Goal: Find specific page/section: Find specific page/section

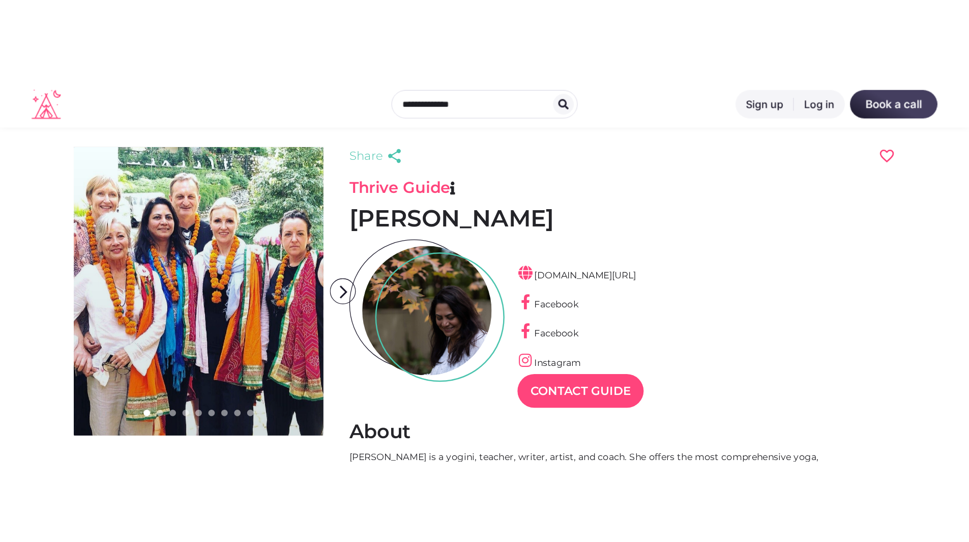
scroll to position [24, 44]
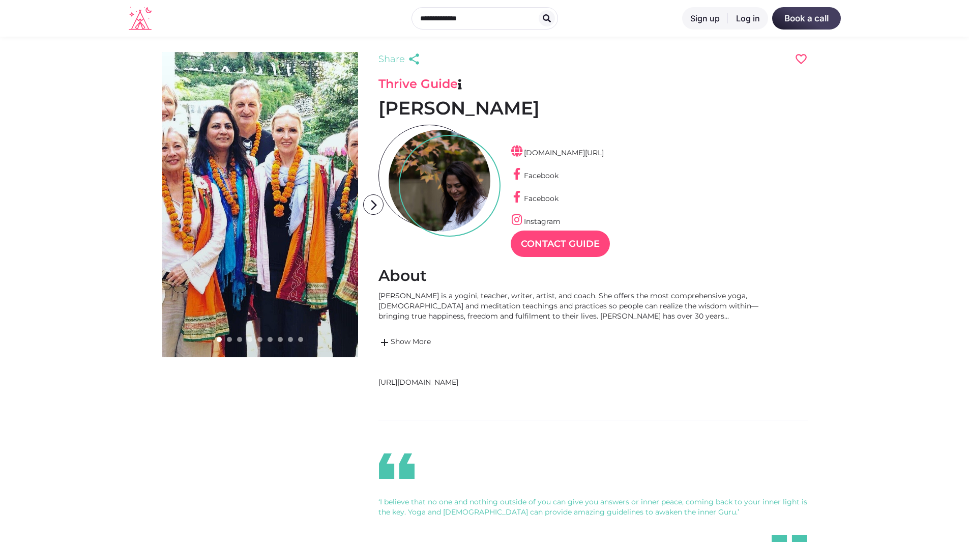
click at [438, 168] on div at bounding box center [440, 181] width 102 height 102
click at [579, 152] on link "[DOMAIN_NAME][URL]" at bounding box center [557, 152] width 93 height 9
click at [367, 196] on icon "arrow_forward_ios" at bounding box center [374, 205] width 20 height 20
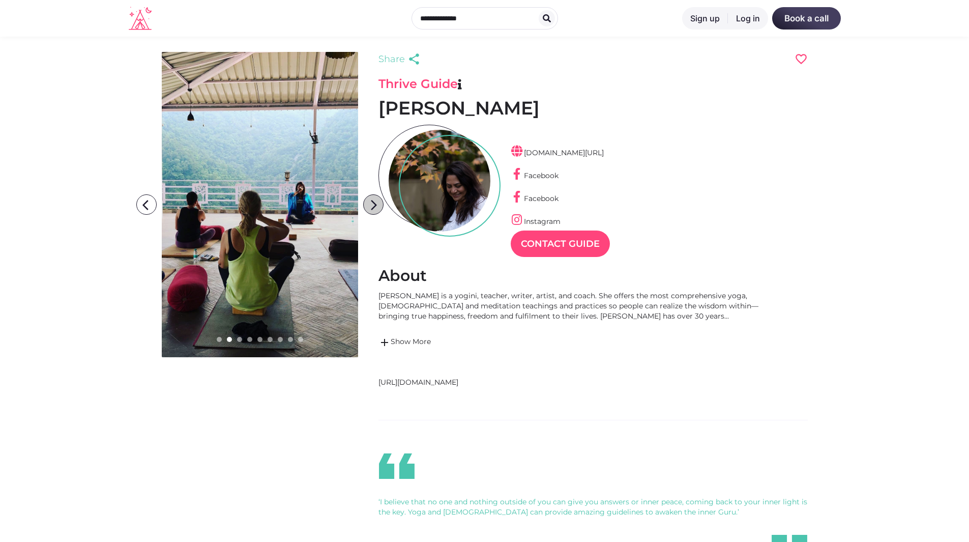
click at [367, 203] on icon "arrow_forward_ios" at bounding box center [374, 205] width 20 height 20
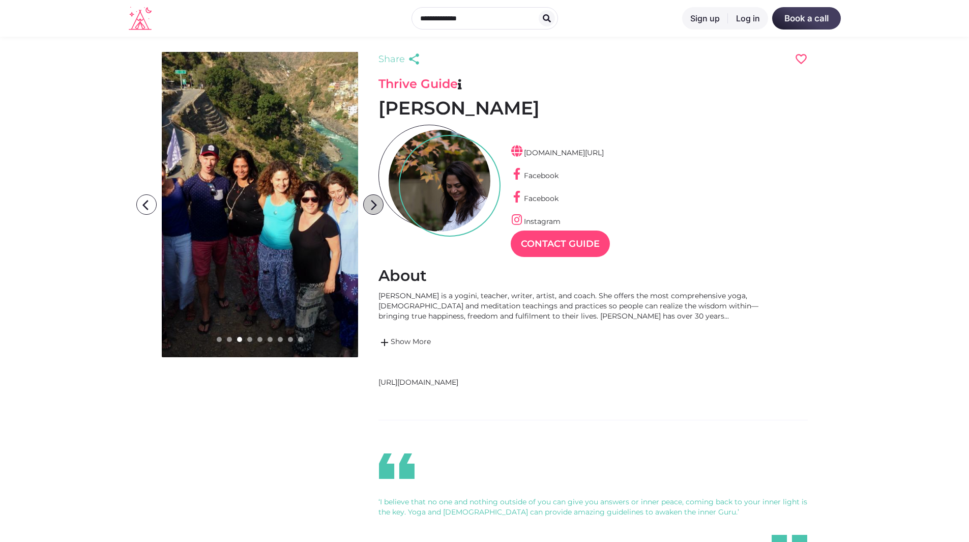
click at [370, 201] on icon "arrow_forward_ios" at bounding box center [374, 205] width 20 height 20
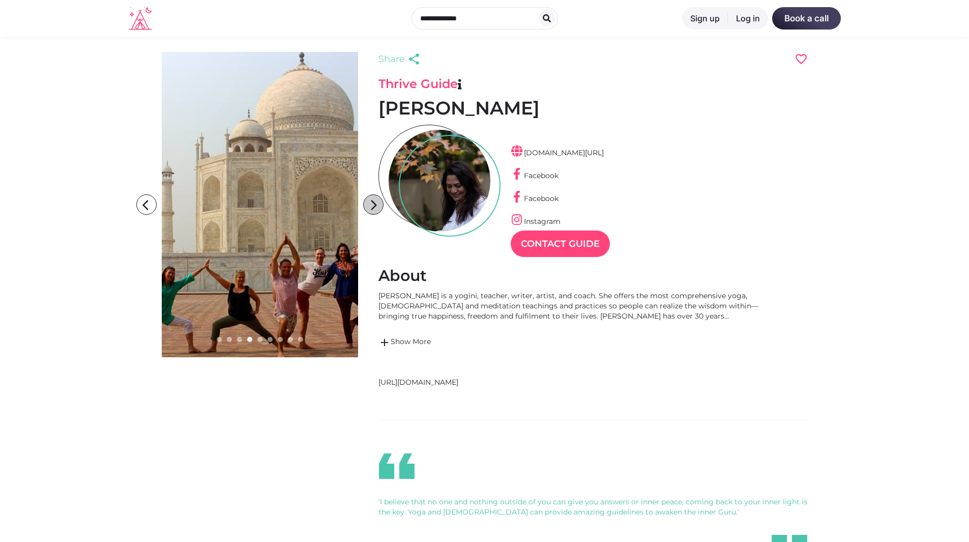
click at [370, 201] on icon "arrow_forward_ios" at bounding box center [374, 205] width 20 height 20
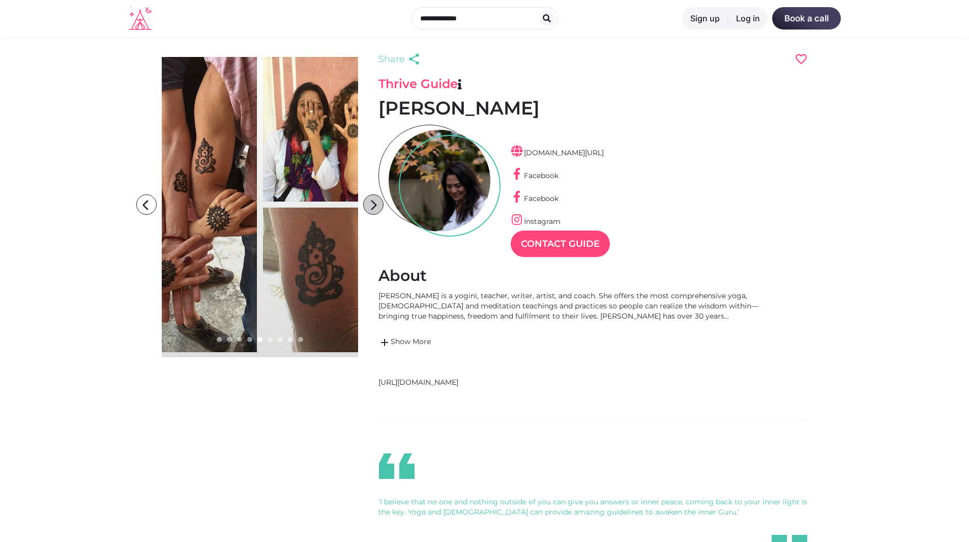
click at [370, 201] on icon "arrow_forward_ios" at bounding box center [374, 205] width 20 height 20
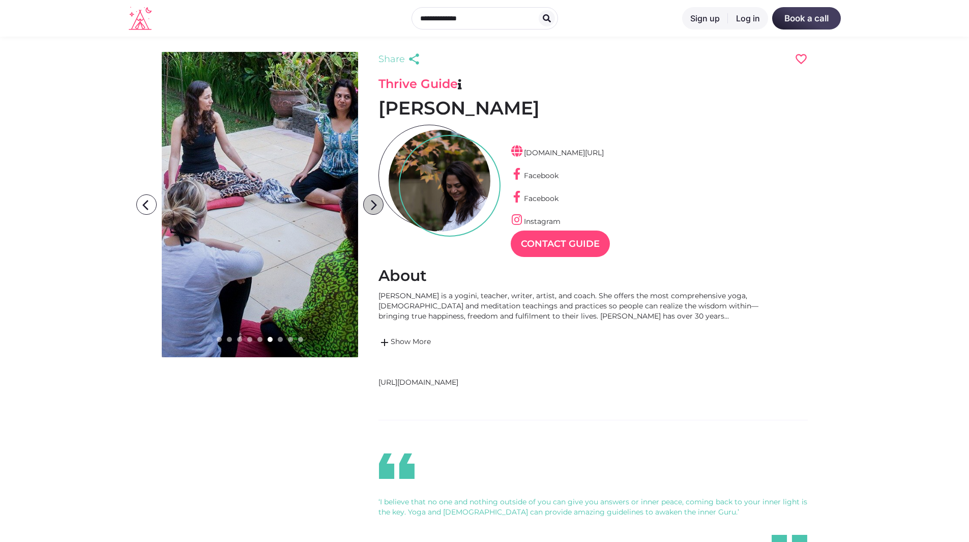
click at [370, 201] on icon "arrow_forward_ios" at bounding box center [374, 205] width 20 height 20
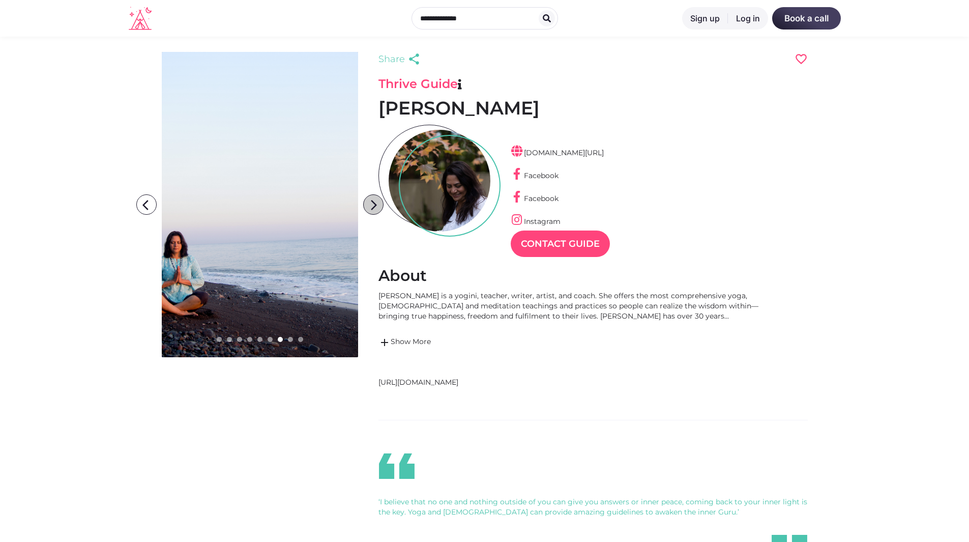
click at [370, 201] on icon "arrow_forward_ios" at bounding box center [374, 205] width 20 height 20
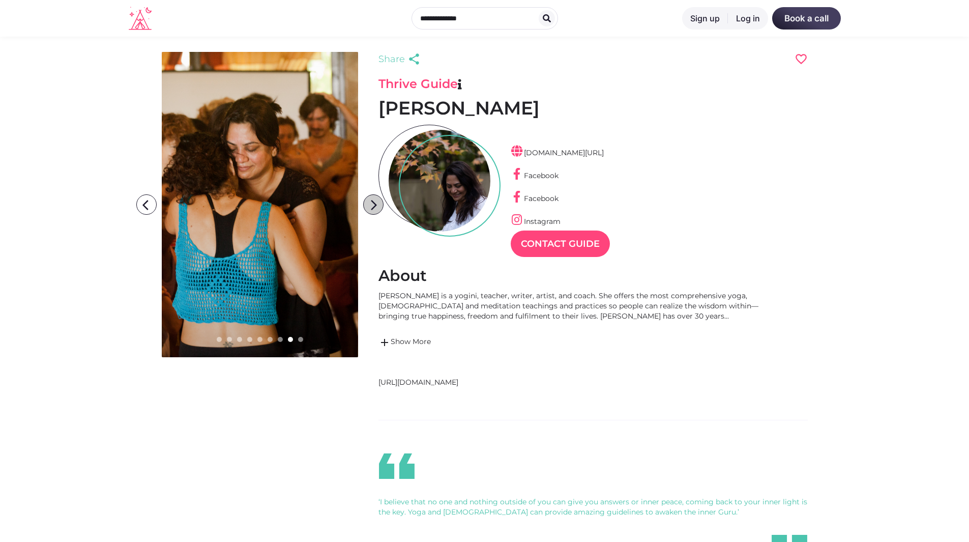
click at [377, 202] on icon "arrow_forward_ios" at bounding box center [374, 205] width 20 height 20
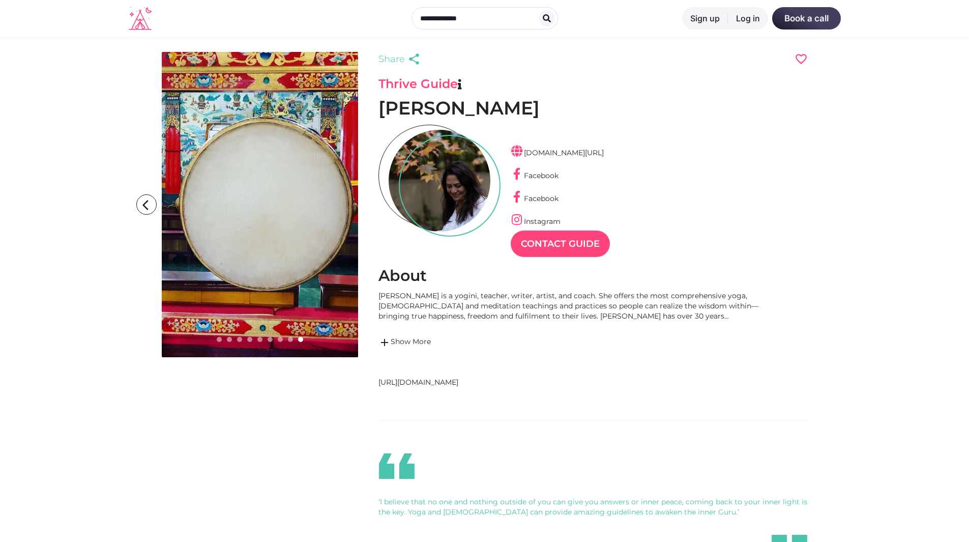
click at [374, 203] on icon "arrow_forward_ios" at bounding box center [374, 205] width 20 height 20
click at [149, 21] on icon at bounding box center [140, 18] width 23 height 23
